Goal: Transaction & Acquisition: Purchase product/service

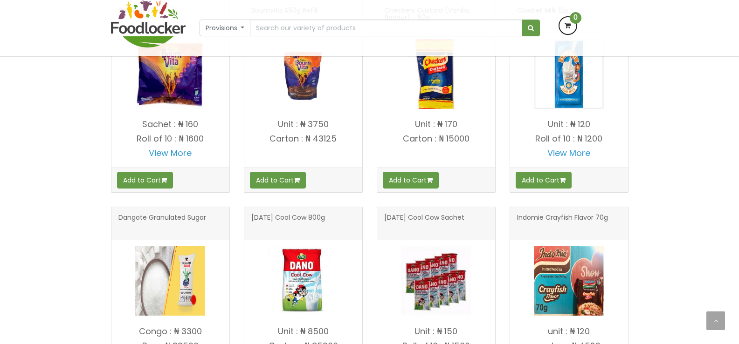
scroll to position [186, 0]
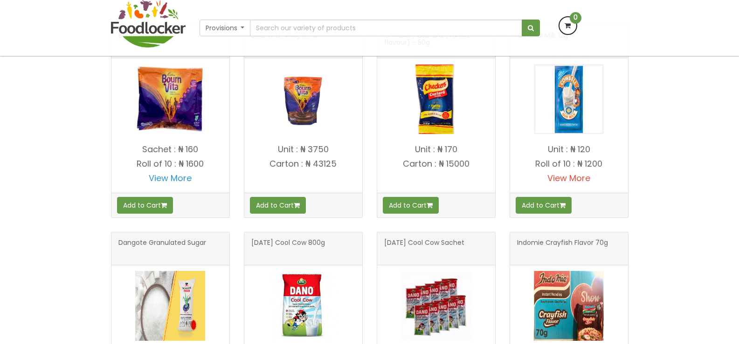
click at [566, 178] on link "View More" at bounding box center [568, 178] width 43 height 12
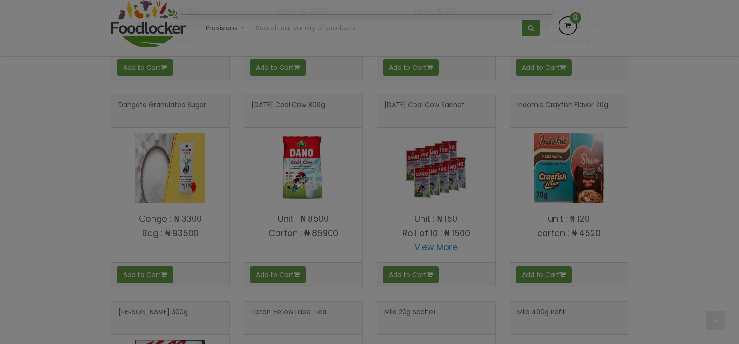
scroll to position [326, 0]
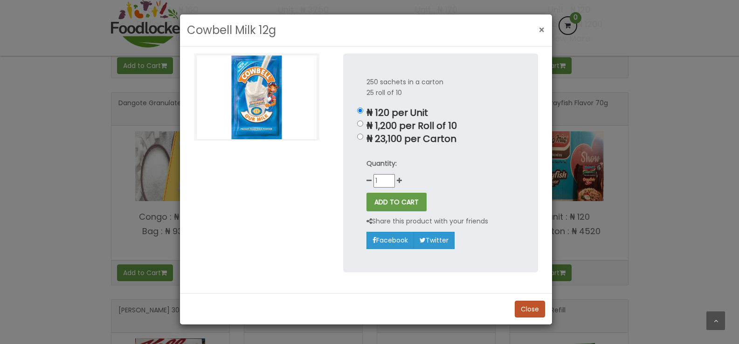
click at [540, 29] on span "×" at bounding box center [541, 30] width 7 height 14
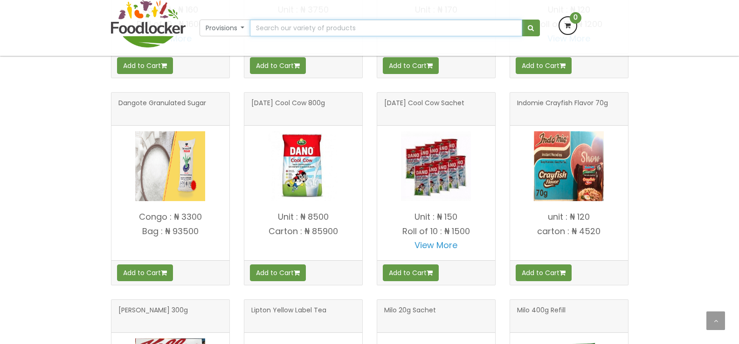
click at [316, 22] on input "text" at bounding box center [386, 28] width 272 height 17
type input "Dangote Granulated Sugar"
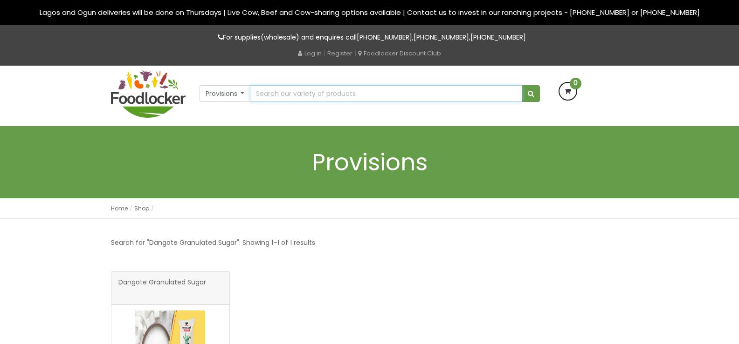
click at [353, 91] on input "text" at bounding box center [386, 93] width 272 height 17
type input "St. Louis Cube Sugar"
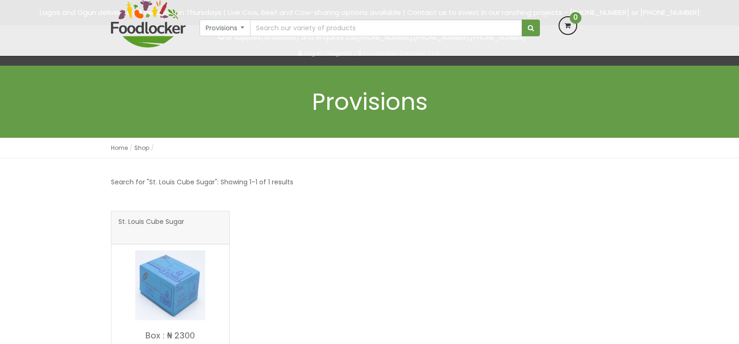
scroll to position [93, 0]
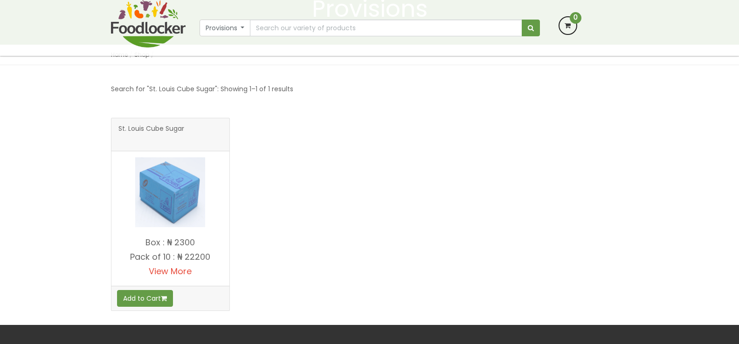
click at [177, 270] on link "View More" at bounding box center [170, 272] width 43 height 12
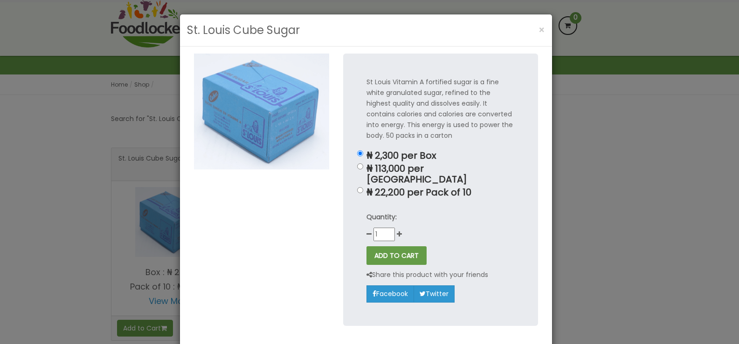
scroll to position [47, 0]
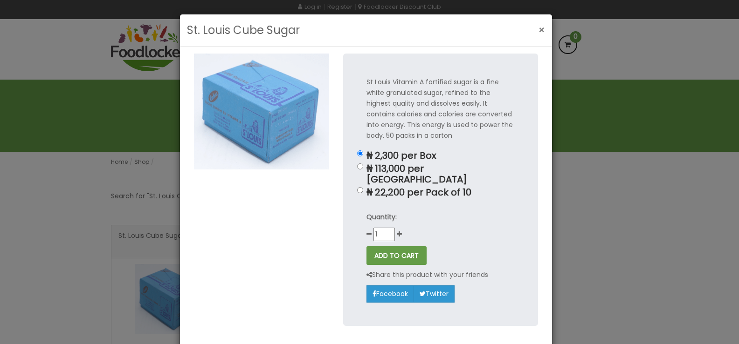
click at [544, 28] on button "×" at bounding box center [542, 30] width 16 height 19
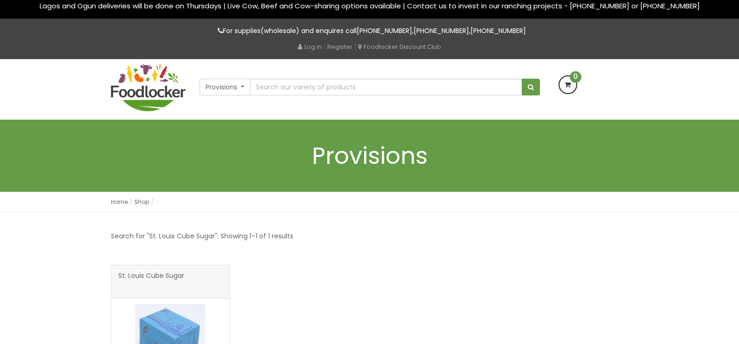
scroll to position [0, 0]
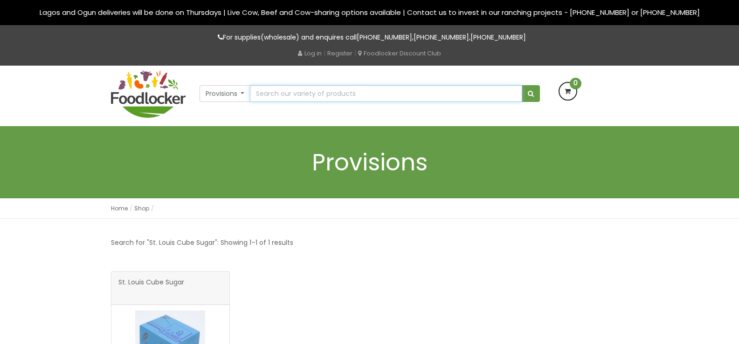
click at [294, 96] on input "text" at bounding box center [386, 93] width 272 height 17
type input "Golden Penny Spaghetti"
